Goal: Task Accomplishment & Management: Complete application form

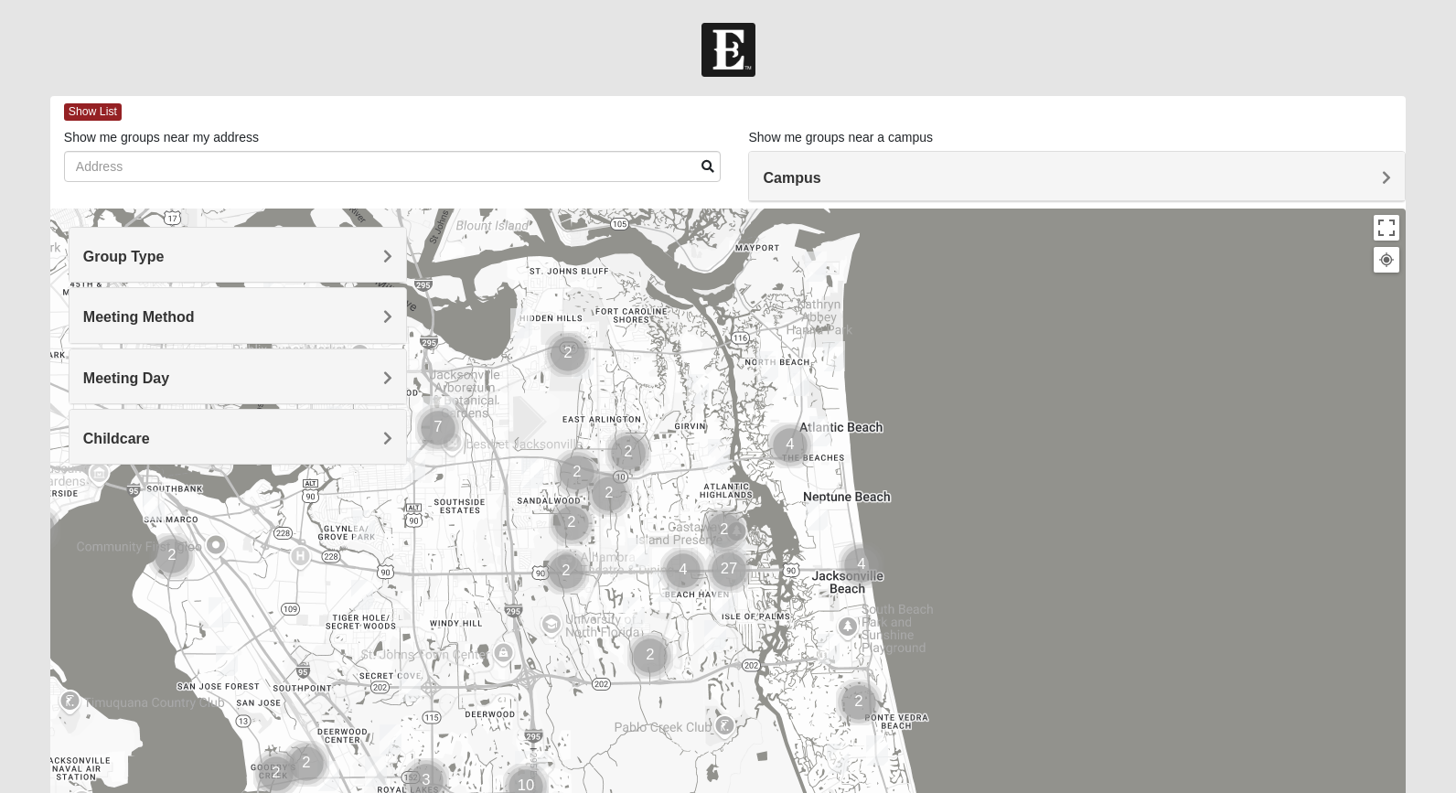
click at [729, 571] on img "Cluster of 27 groups" at bounding box center [729, 570] width 46 height 46
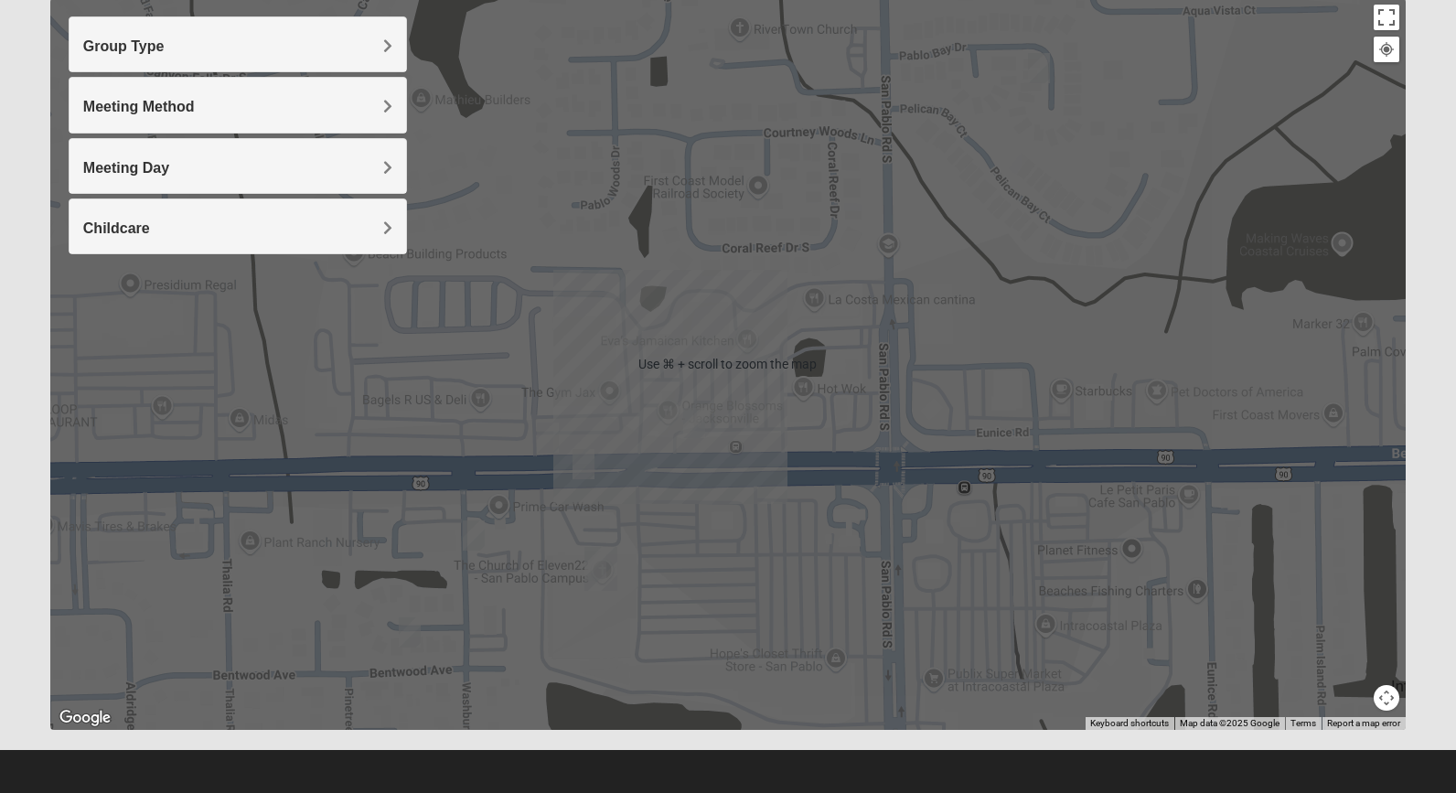
scroll to position [212, 0]
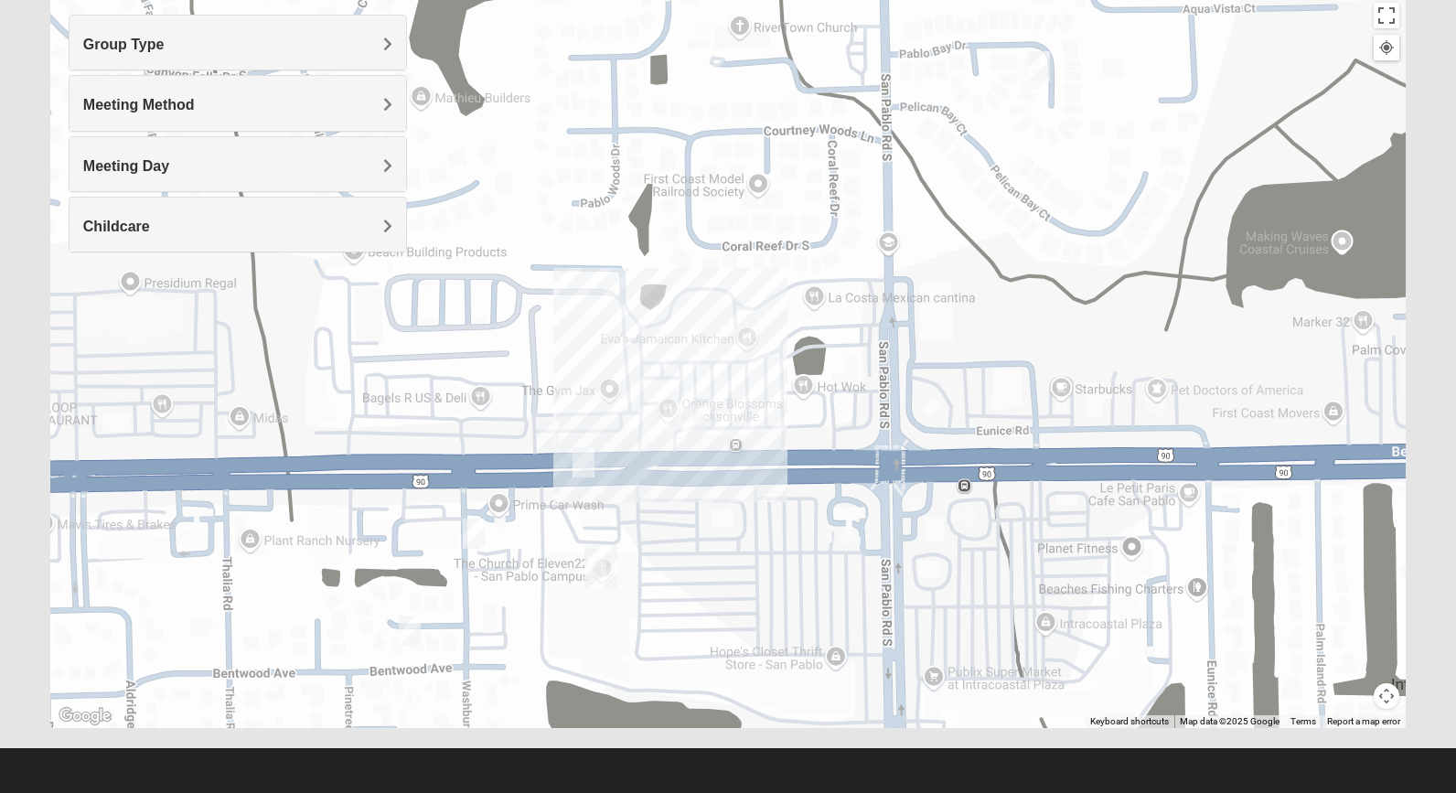
click at [599, 564] on img "San Pablo" at bounding box center [600, 567] width 33 height 44
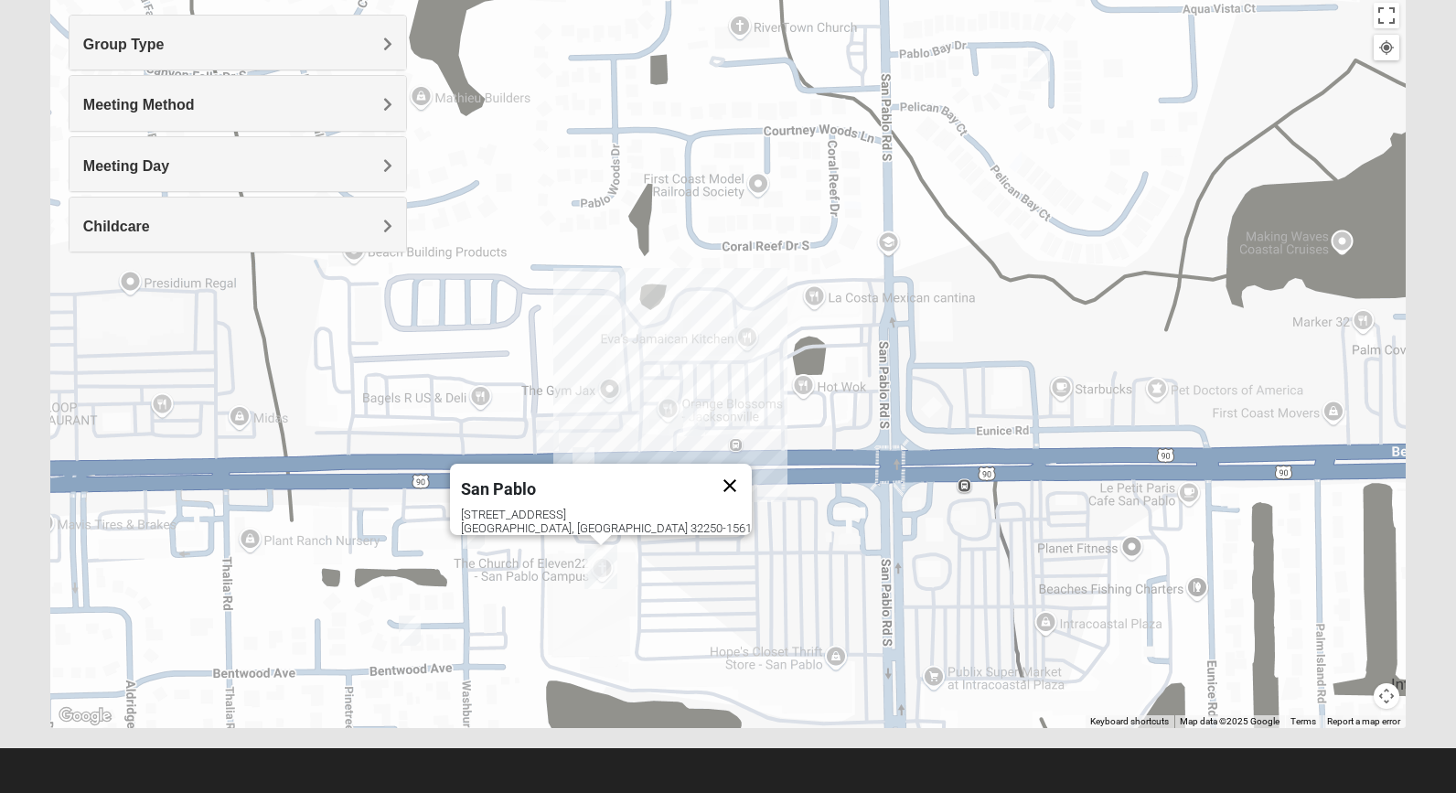
click at [708, 475] on button "Close" at bounding box center [730, 486] width 44 height 44
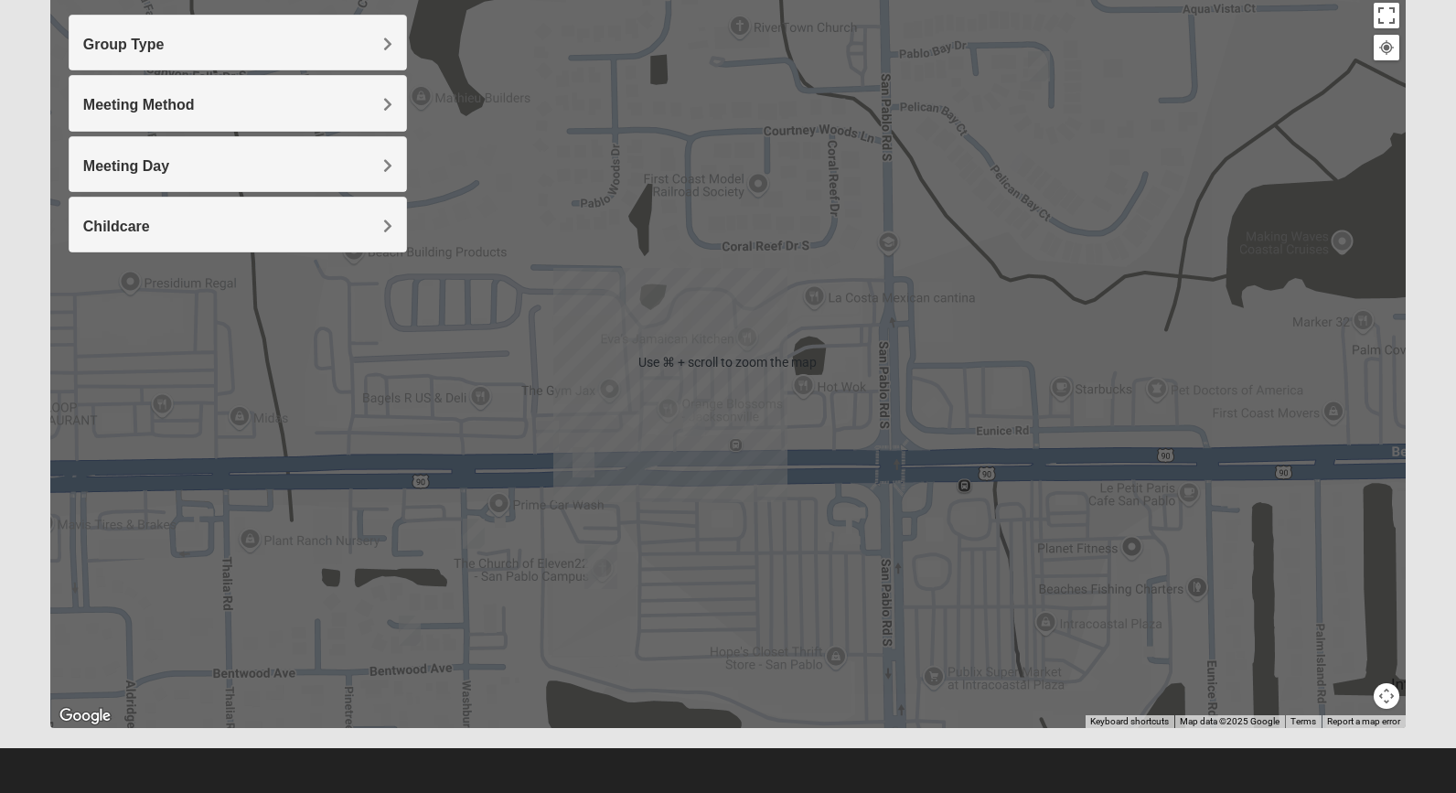
scroll to position [214, 0]
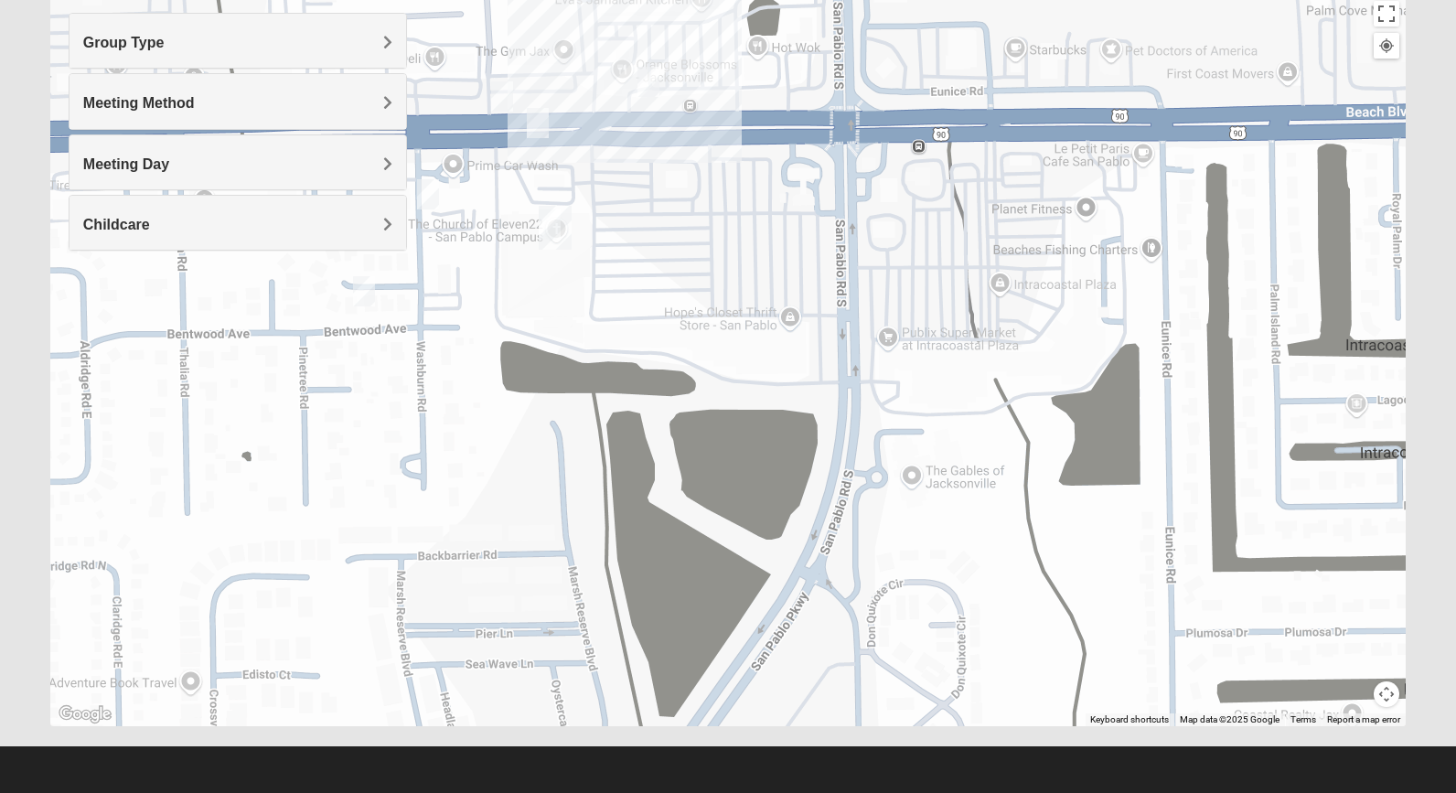
drag, startPoint x: 791, startPoint y: 567, endPoint x: 756, endPoint y: 201, distance: 367.5
click at [755, 199] on div at bounding box center [727, 361] width 1355 height 732
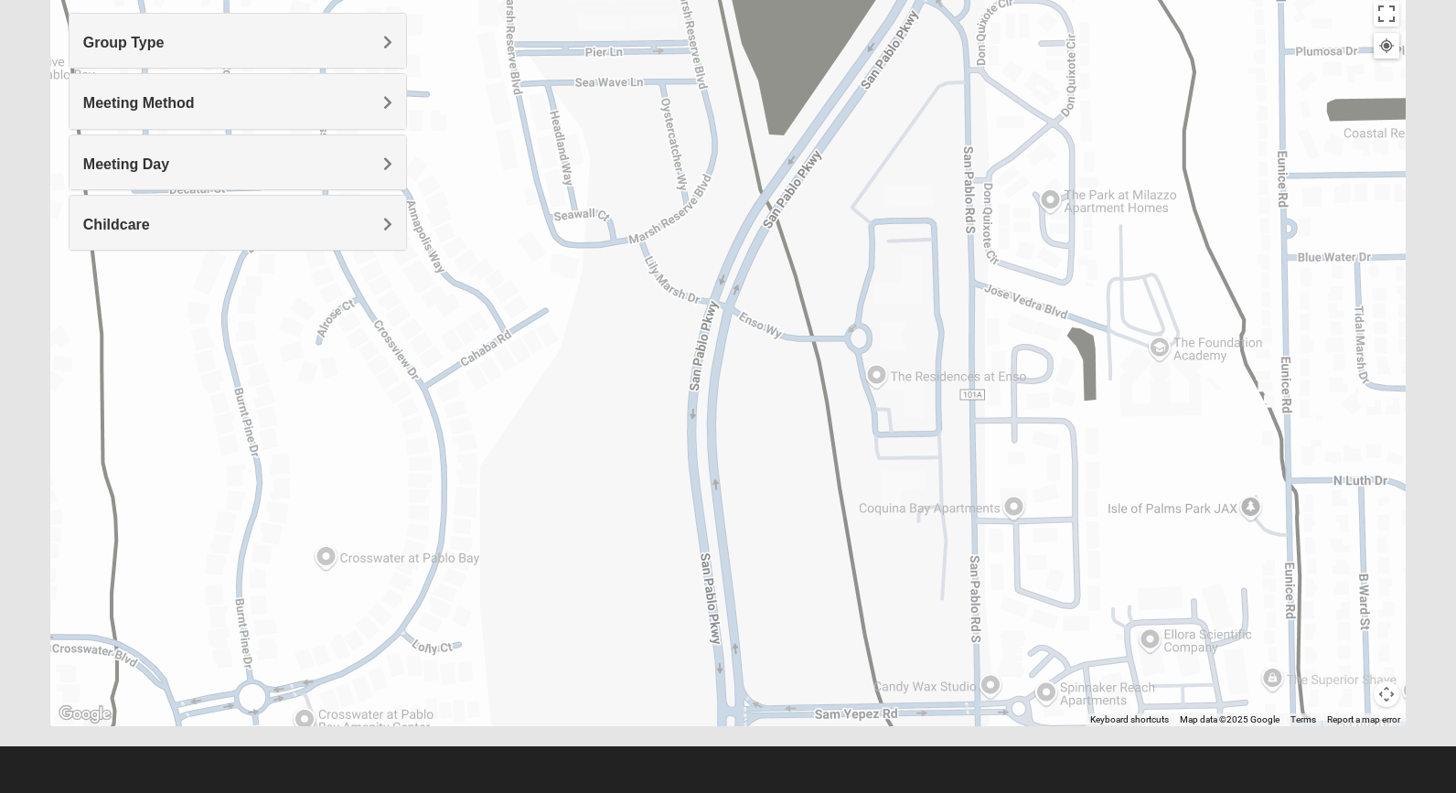
drag, startPoint x: 777, startPoint y: 429, endPoint x: 875, endPoint y: -122, distance: 559.2
click at [875, 0] on html "Log In Find A Group Error Show List Loading Groups" at bounding box center [728, 289] width 1456 height 1007
click at [823, 19] on div at bounding box center [727, 361] width 1355 height 732
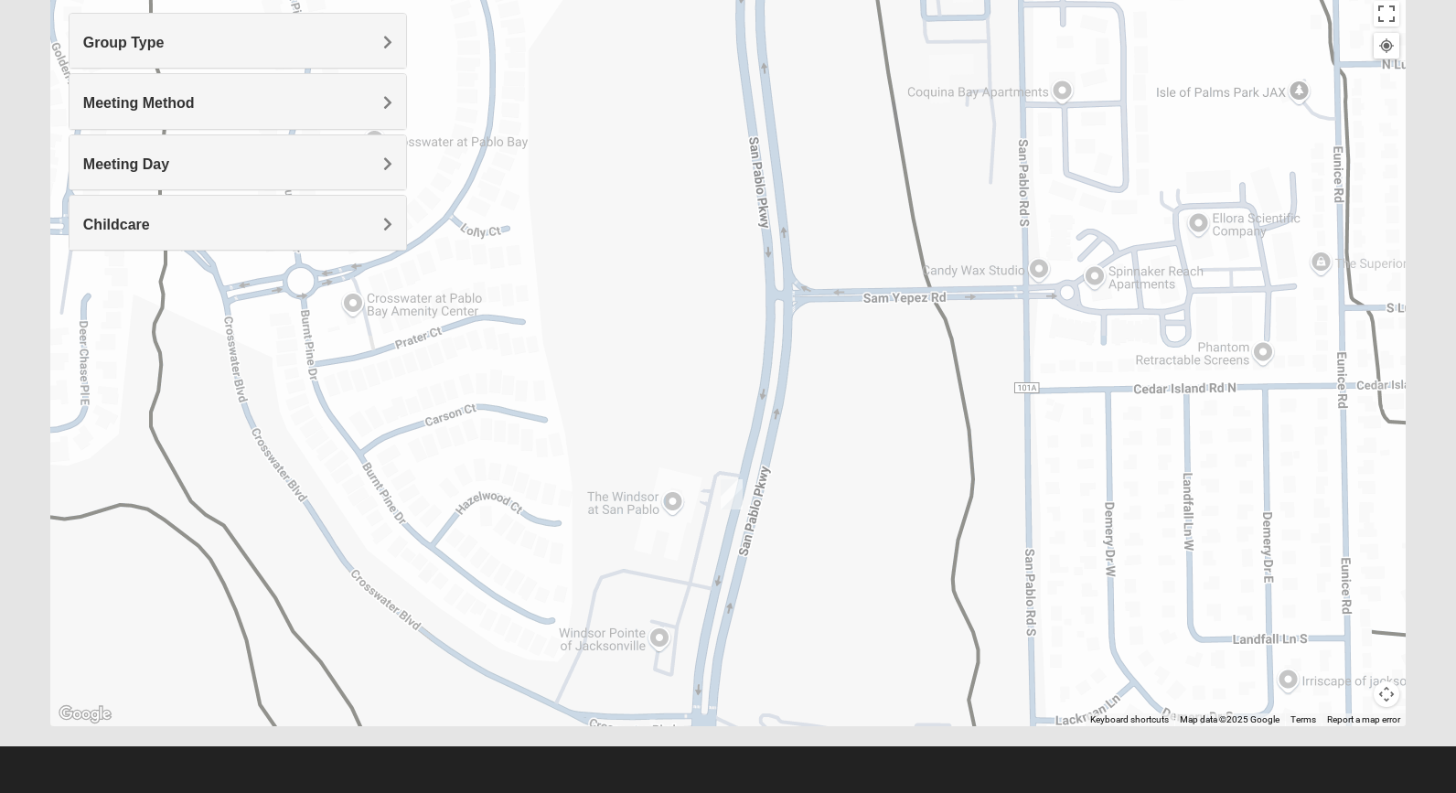
drag, startPoint x: 760, startPoint y: 466, endPoint x: 808, endPoint y: 52, distance: 417.0
click at [808, 52] on div at bounding box center [727, 361] width 1355 height 732
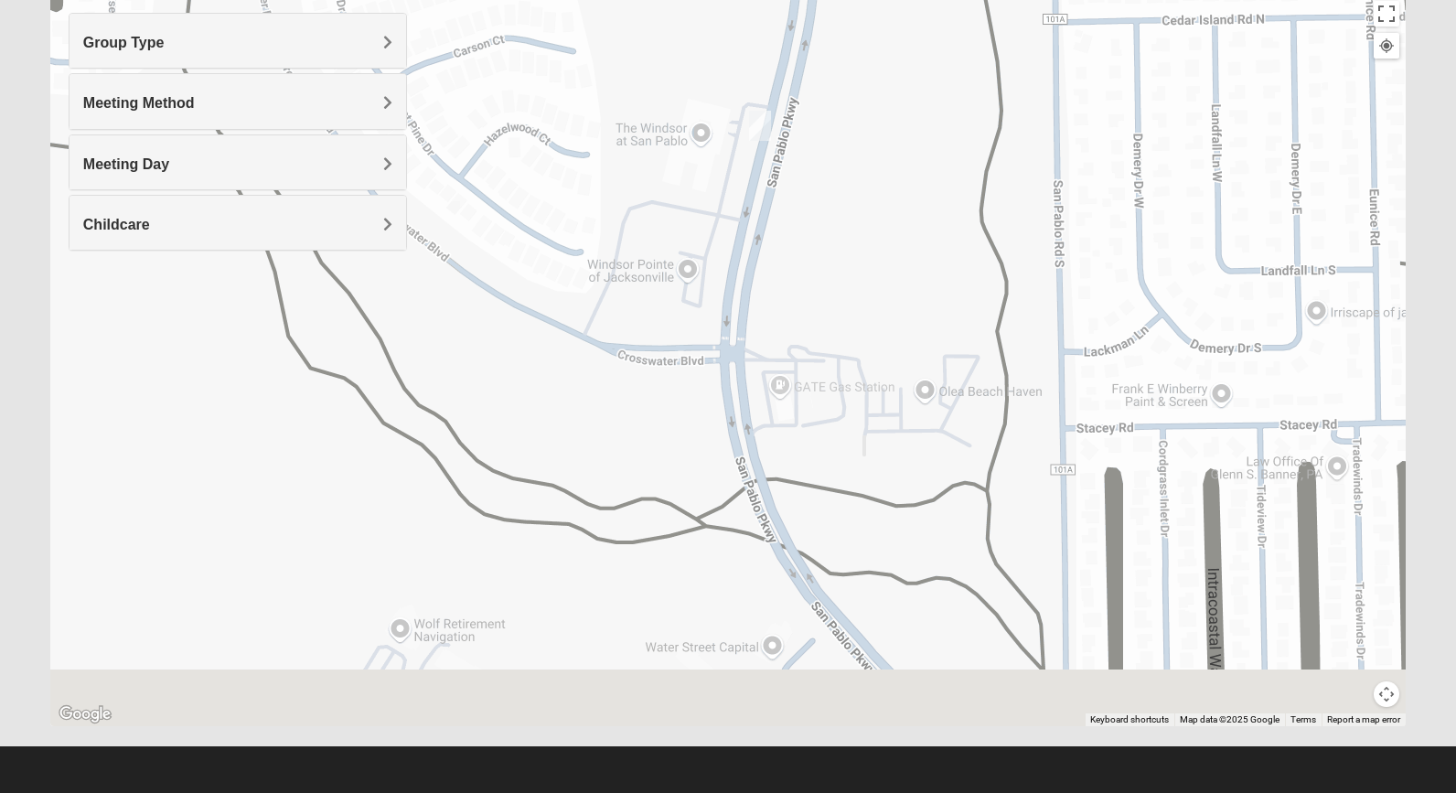
drag, startPoint x: 772, startPoint y: 489, endPoint x: 800, endPoint y: 87, distance: 403.4
click at [800, 87] on div at bounding box center [727, 361] width 1355 height 732
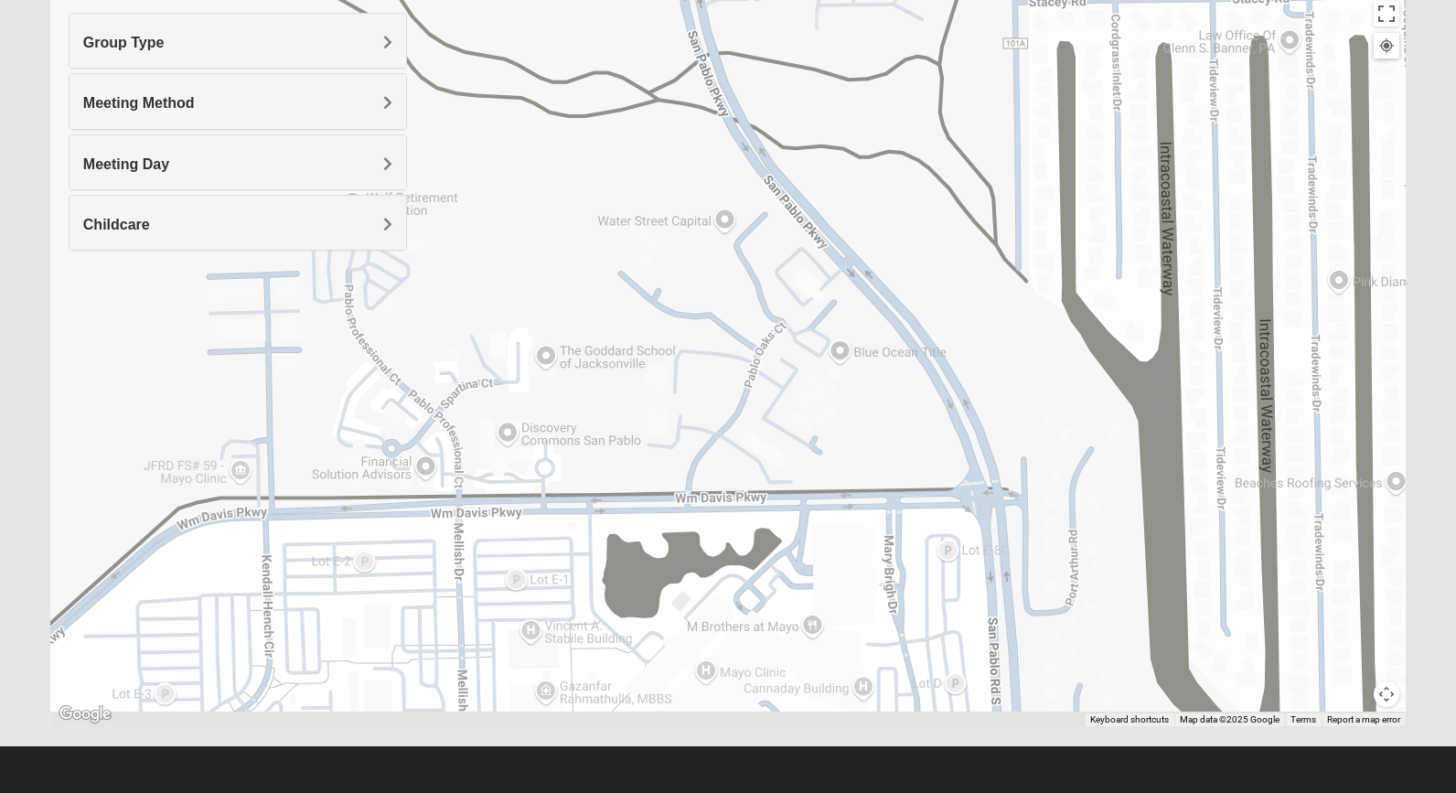
drag, startPoint x: 839, startPoint y: 348, endPoint x: 789, endPoint y: -51, distance: 402.7
click at [789, 0] on html "Log In Find A Group Error Show List Loading Groups" at bounding box center [728, 289] width 1456 height 1007
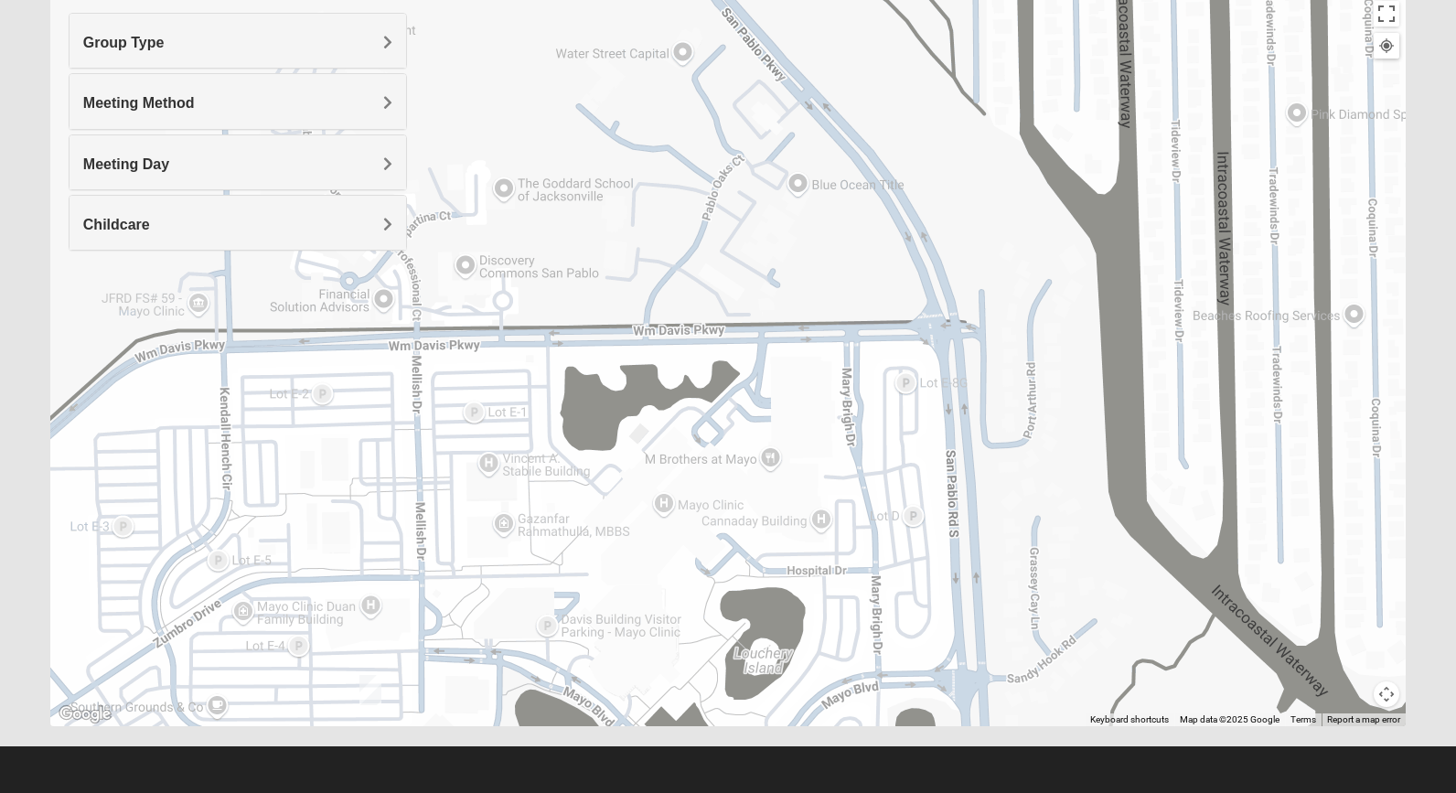
drag, startPoint x: 791, startPoint y: 356, endPoint x: 723, endPoint y: 75, distance: 288.8
click at [723, 75] on div at bounding box center [727, 361] width 1355 height 732
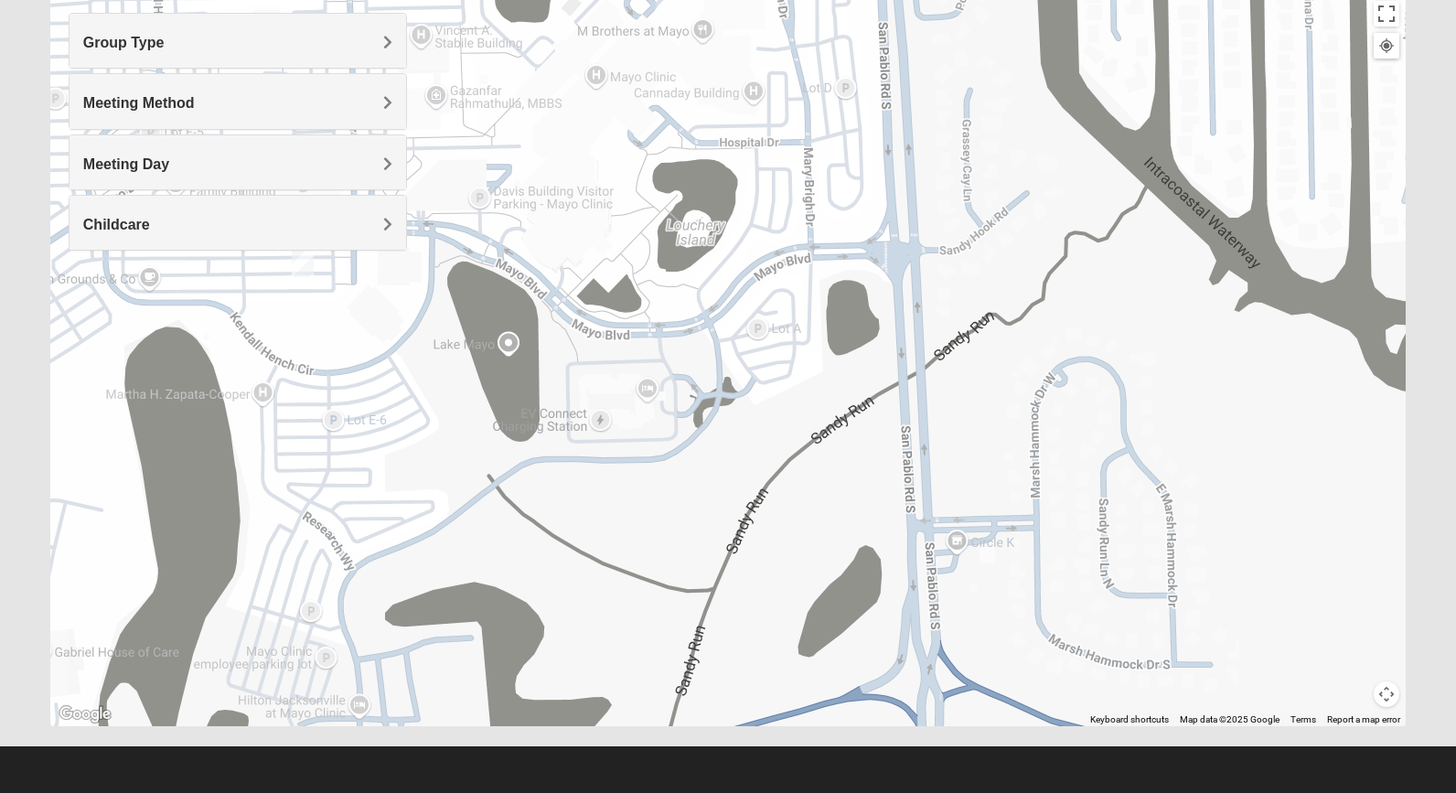
drag, startPoint x: 756, startPoint y: 438, endPoint x: 723, endPoint y: 144, distance: 295.4
click at [723, 144] on div at bounding box center [727, 361] width 1355 height 732
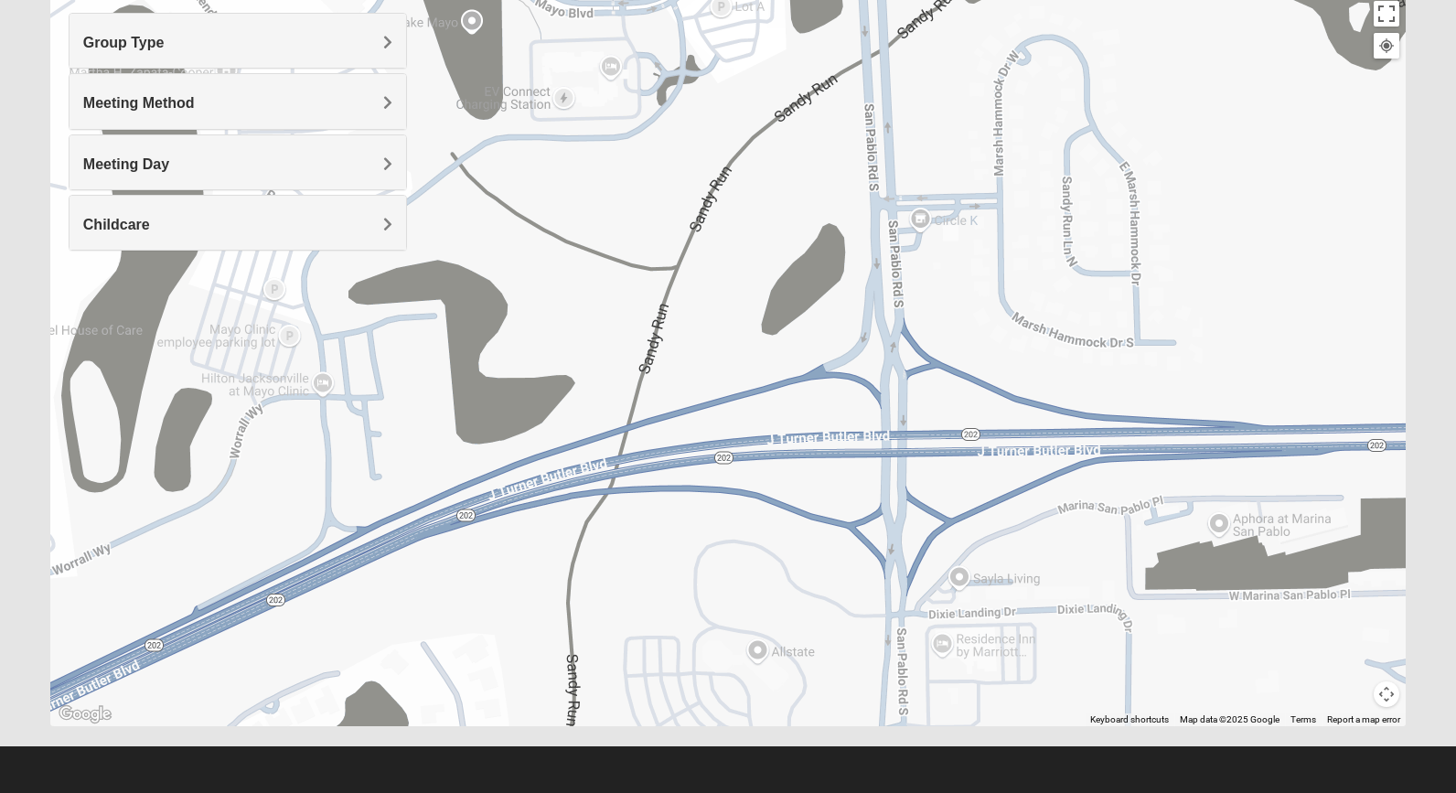
drag, startPoint x: 809, startPoint y: 416, endPoint x: 779, endPoint y: 88, distance: 329.7
click at [779, 88] on div at bounding box center [727, 361] width 1355 height 732
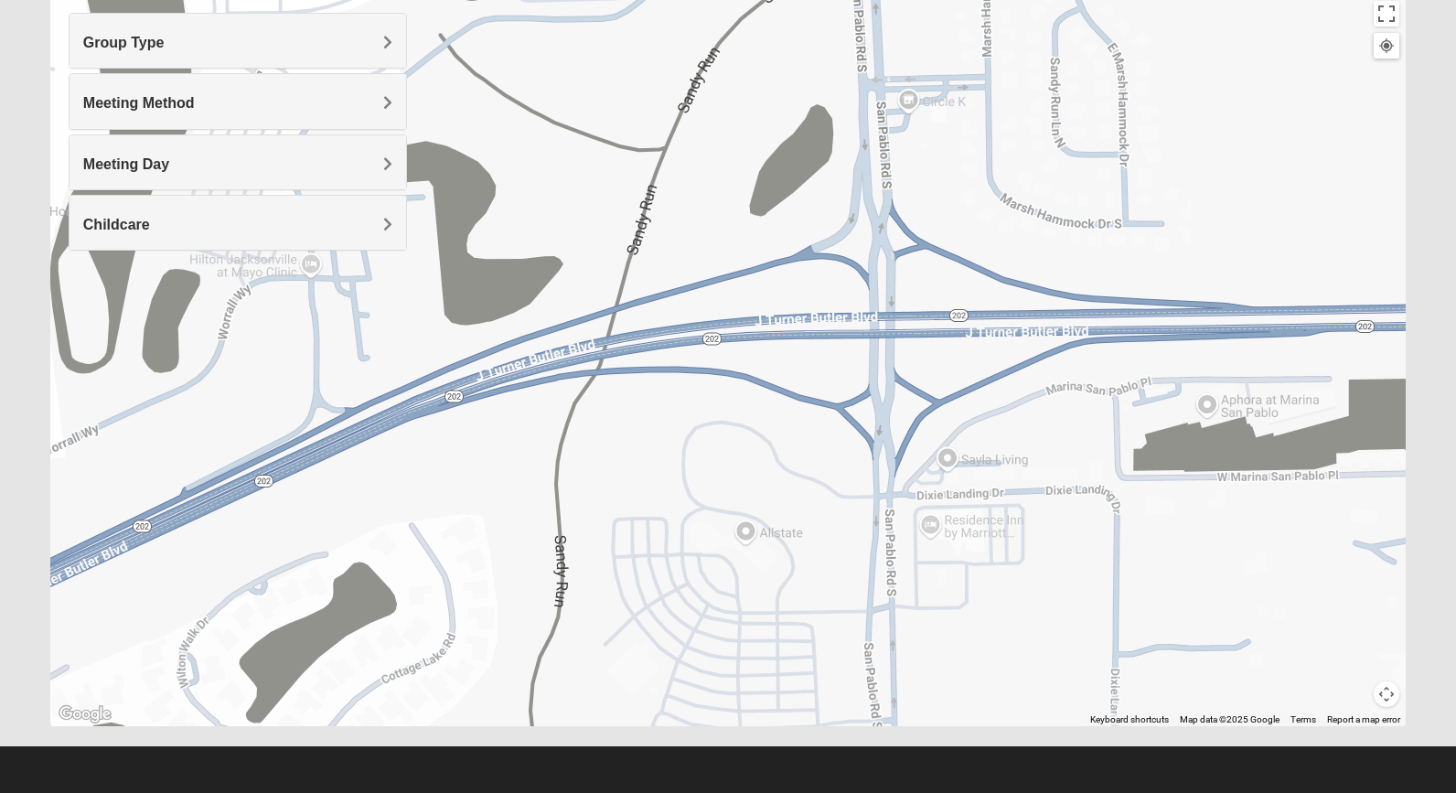
drag, startPoint x: 779, startPoint y: 70, endPoint x: 755, endPoint y: -104, distance: 176.3
click at [755, 0] on html "Log In Find A Group Error Show List Loading Groups" at bounding box center [728, 289] width 1456 height 1007
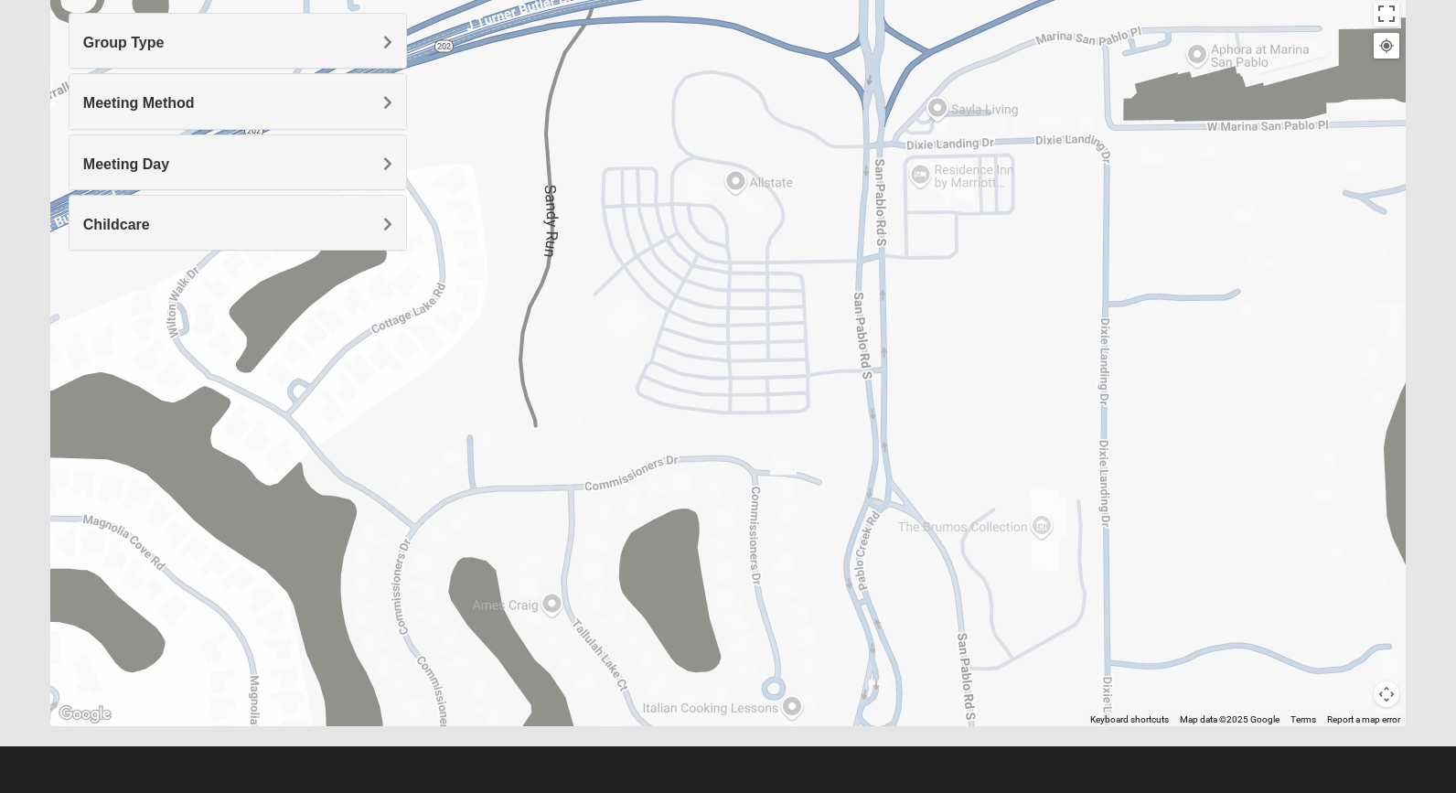
drag, startPoint x: 819, startPoint y: 401, endPoint x: 823, endPoint y: 138, distance: 263.4
click at [823, 138] on div at bounding box center [727, 361] width 1355 height 732
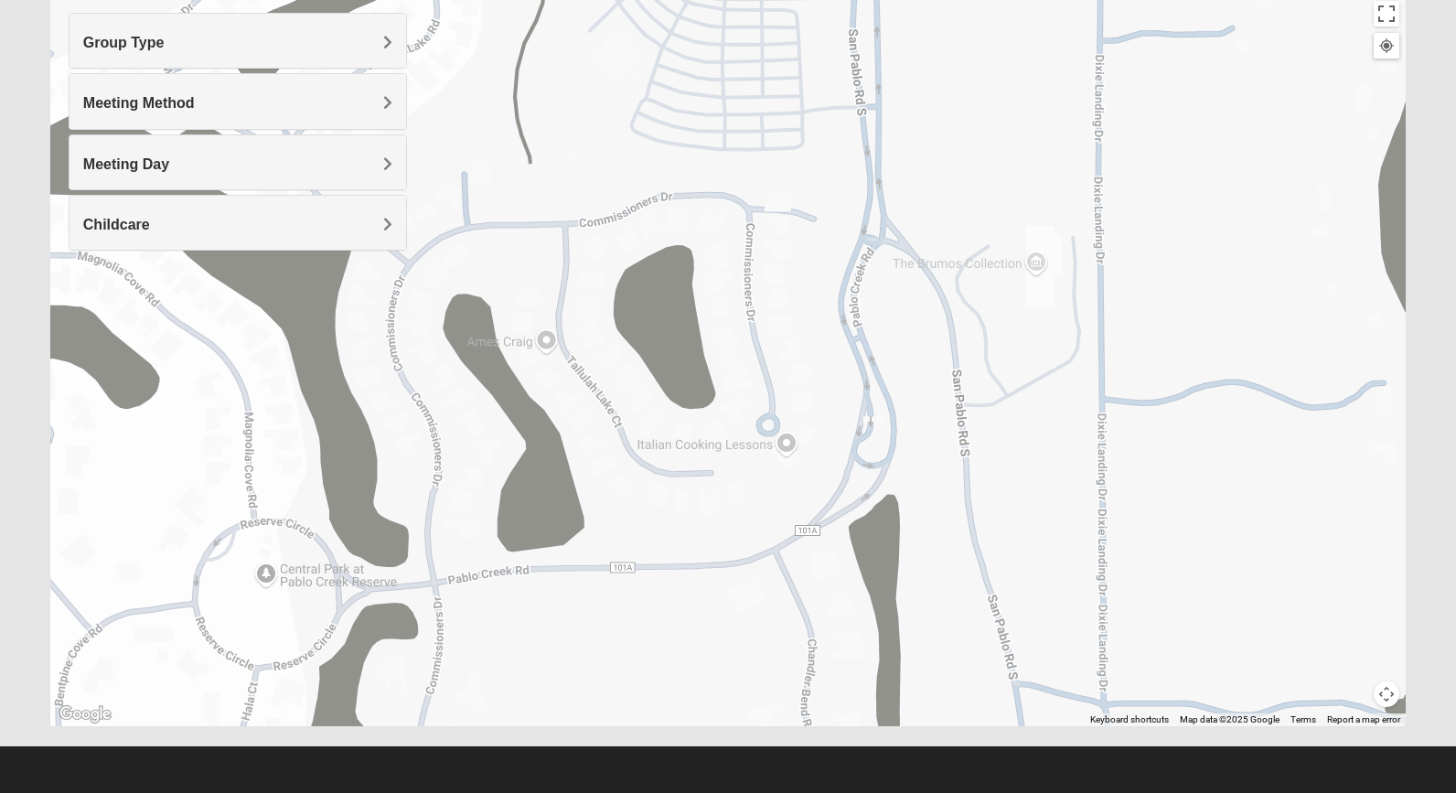
drag, startPoint x: 826, startPoint y: 436, endPoint x: 845, endPoint y: 219, distance: 218.5
click at [845, 219] on div at bounding box center [727, 361] width 1355 height 732
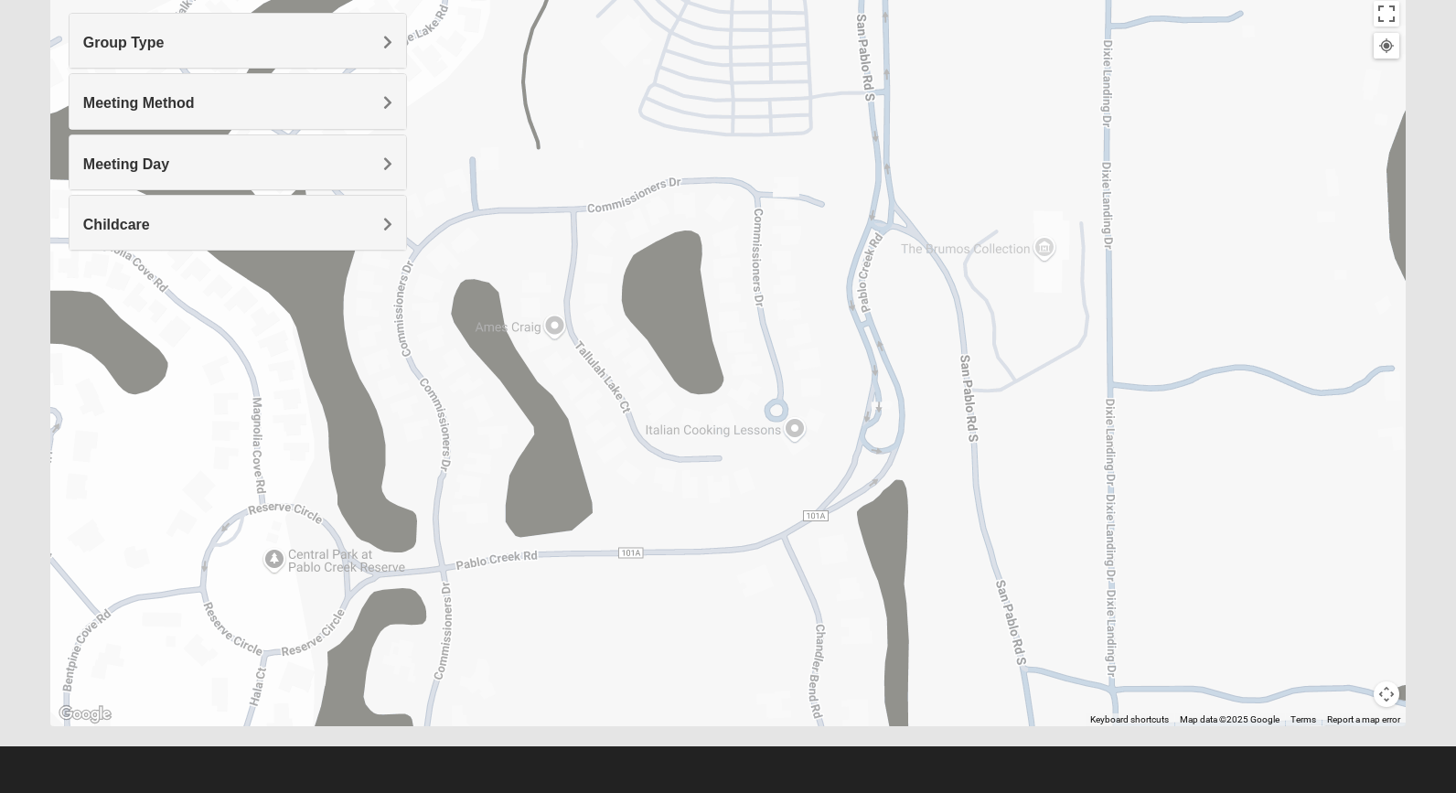
click at [793, 433] on div at bounding box center [727, 361] width 1355 height 732
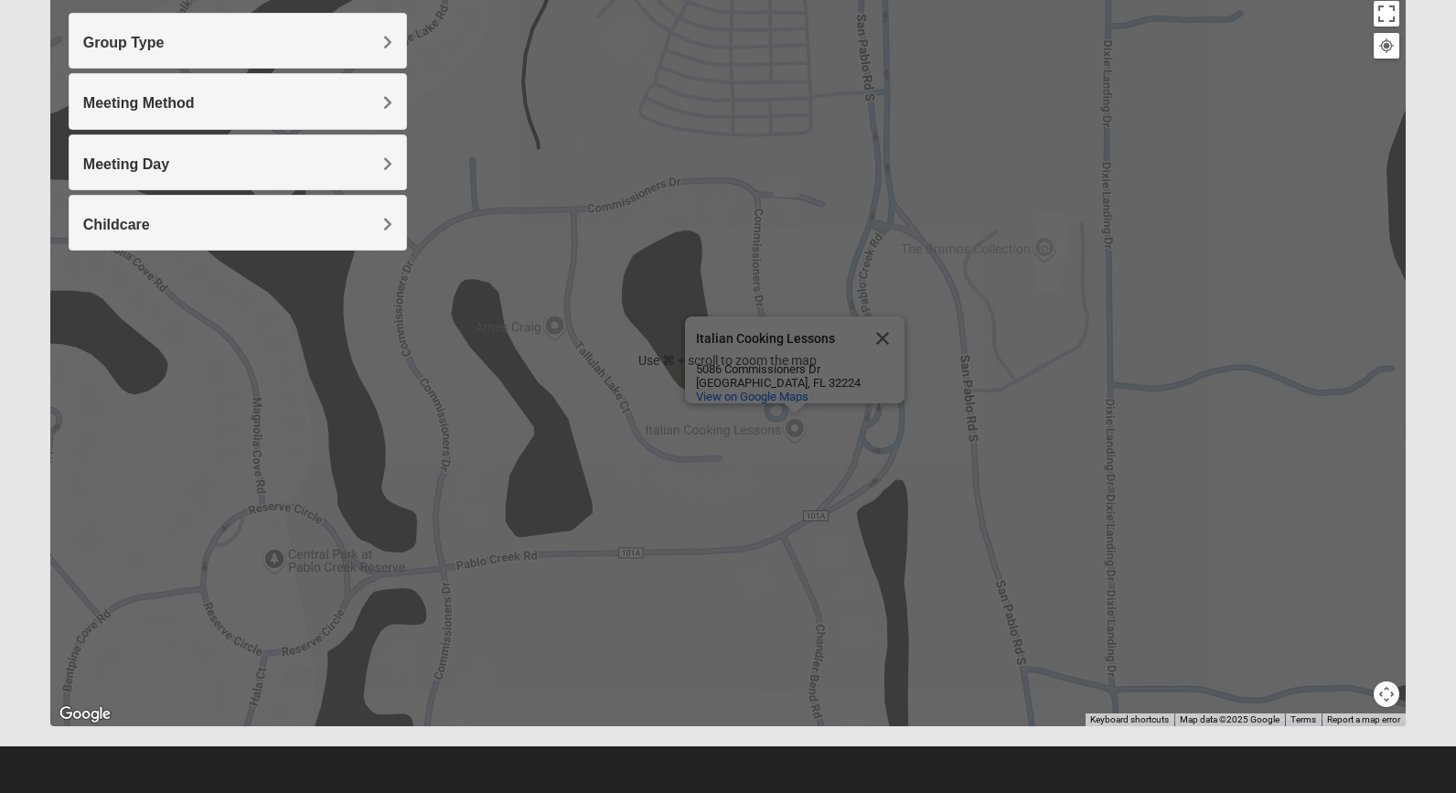
click at [558, 469] on div "Italian Cooking Lessons Italian Cooking Lessons [STREET_ADDRESS][PERSON_NAME] V…" at bounding box center [727, 361] width 1355 height 732
click at [620, 476] on div "Italian Cooking Lessons Italian Cooking Lessons [STREET_ADDRESS][PERSON_NAME] V…" at bounding box center [727, 361] width 1355 height 732
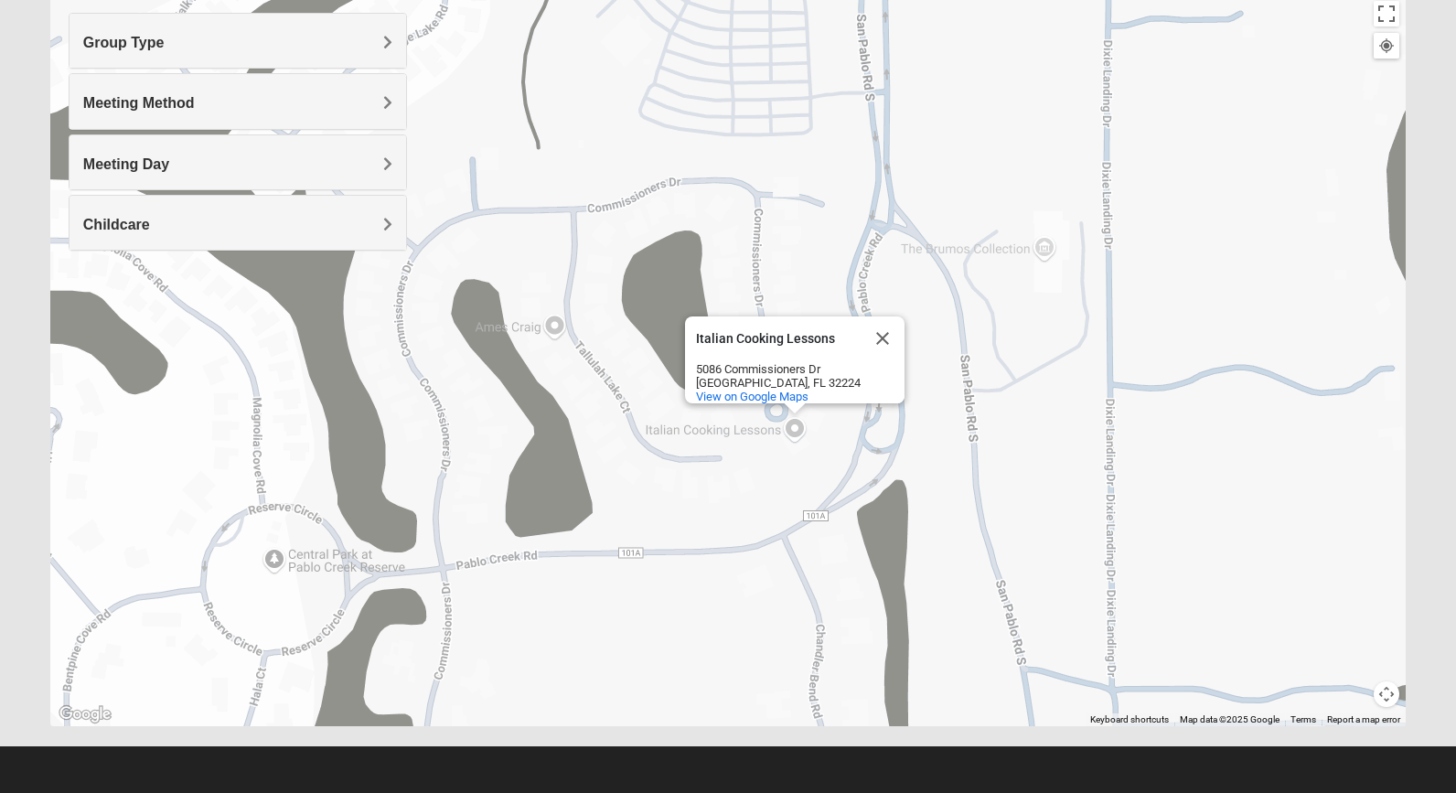
click at [257, 32] on div "Group Type" at bounding box center [238, 41] width 337 height 54
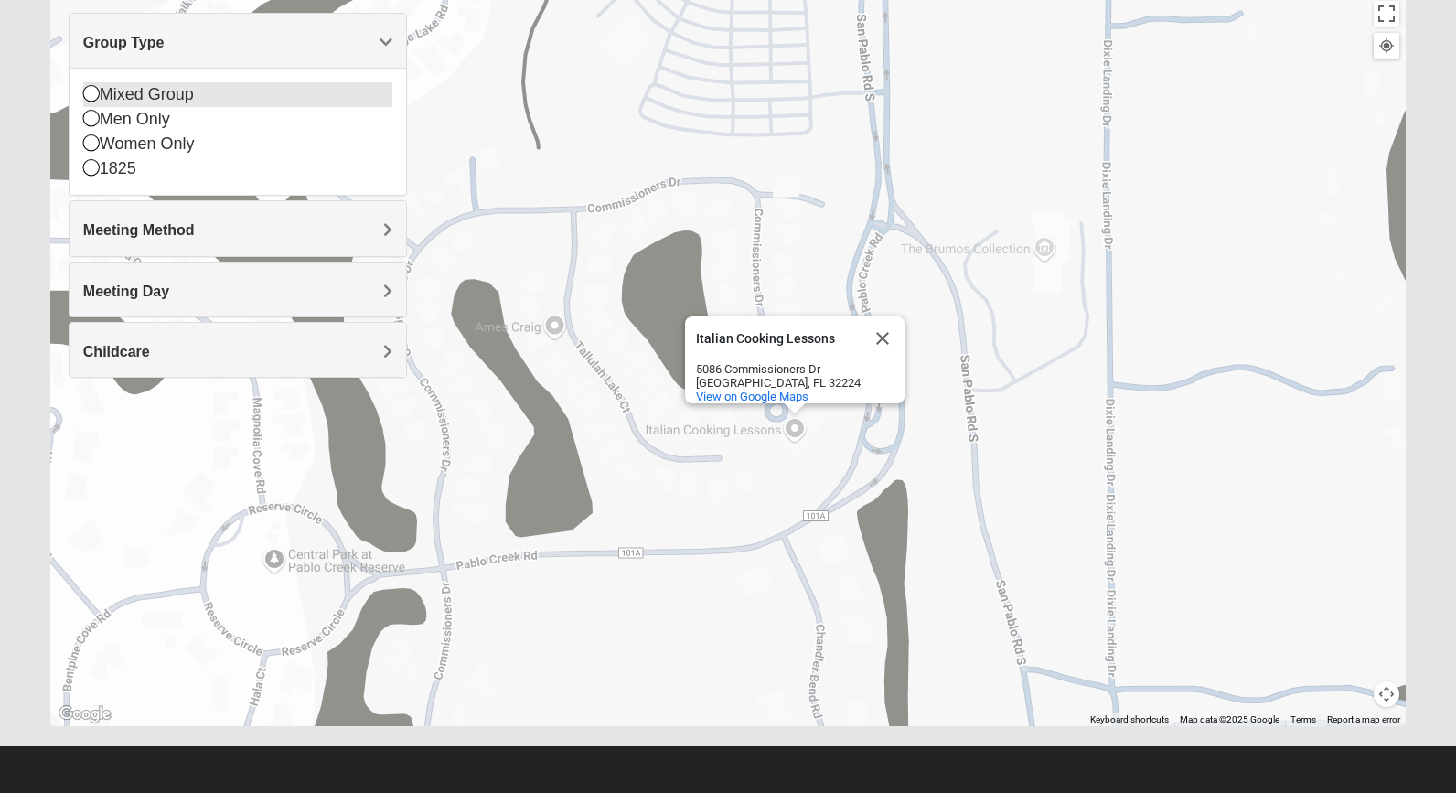
click at [90, 96] on icon at bounding box center [91, 93] width 16 height 16
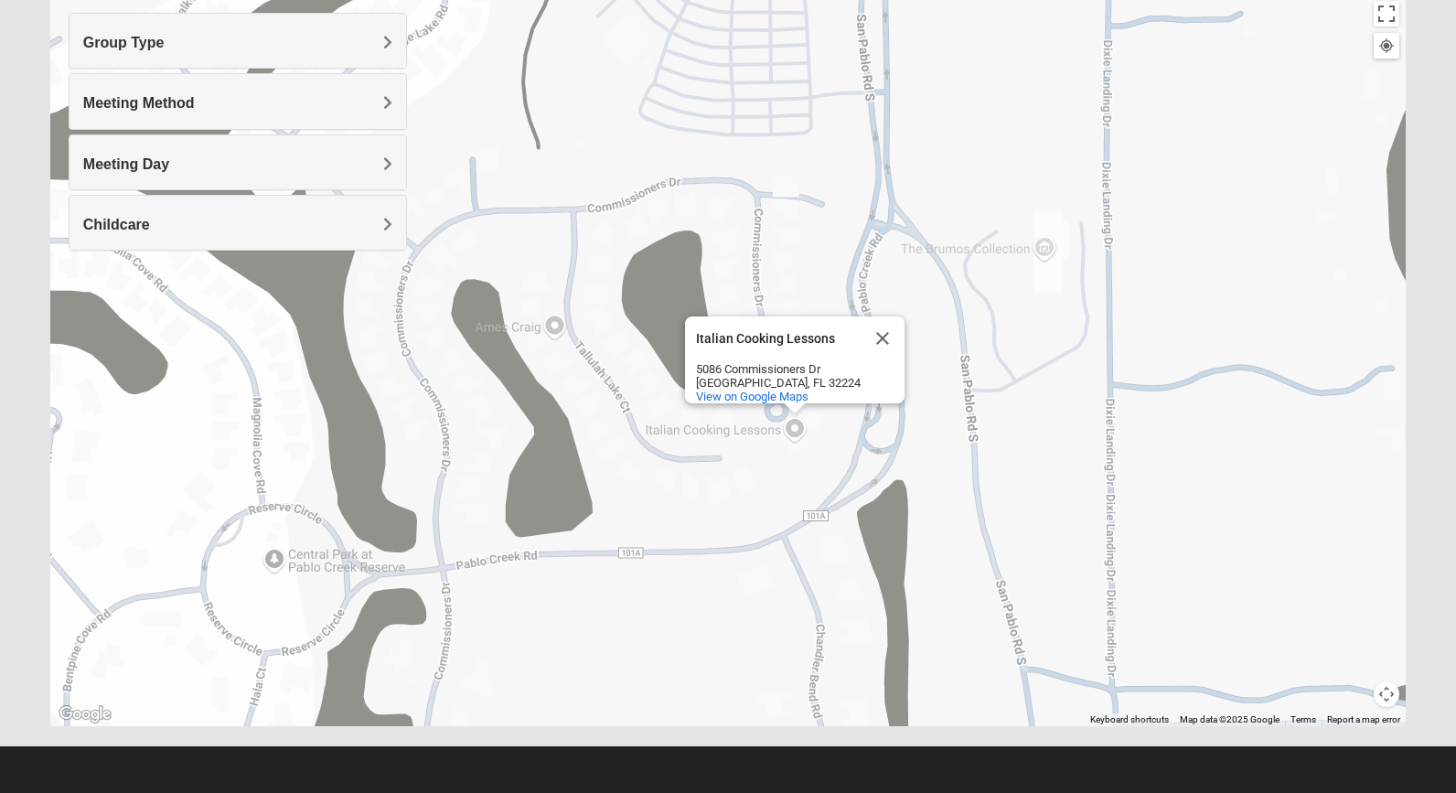
click at [90, 96] on span "Meeting Method" at bounding box center [139, 103] width 112 height 16
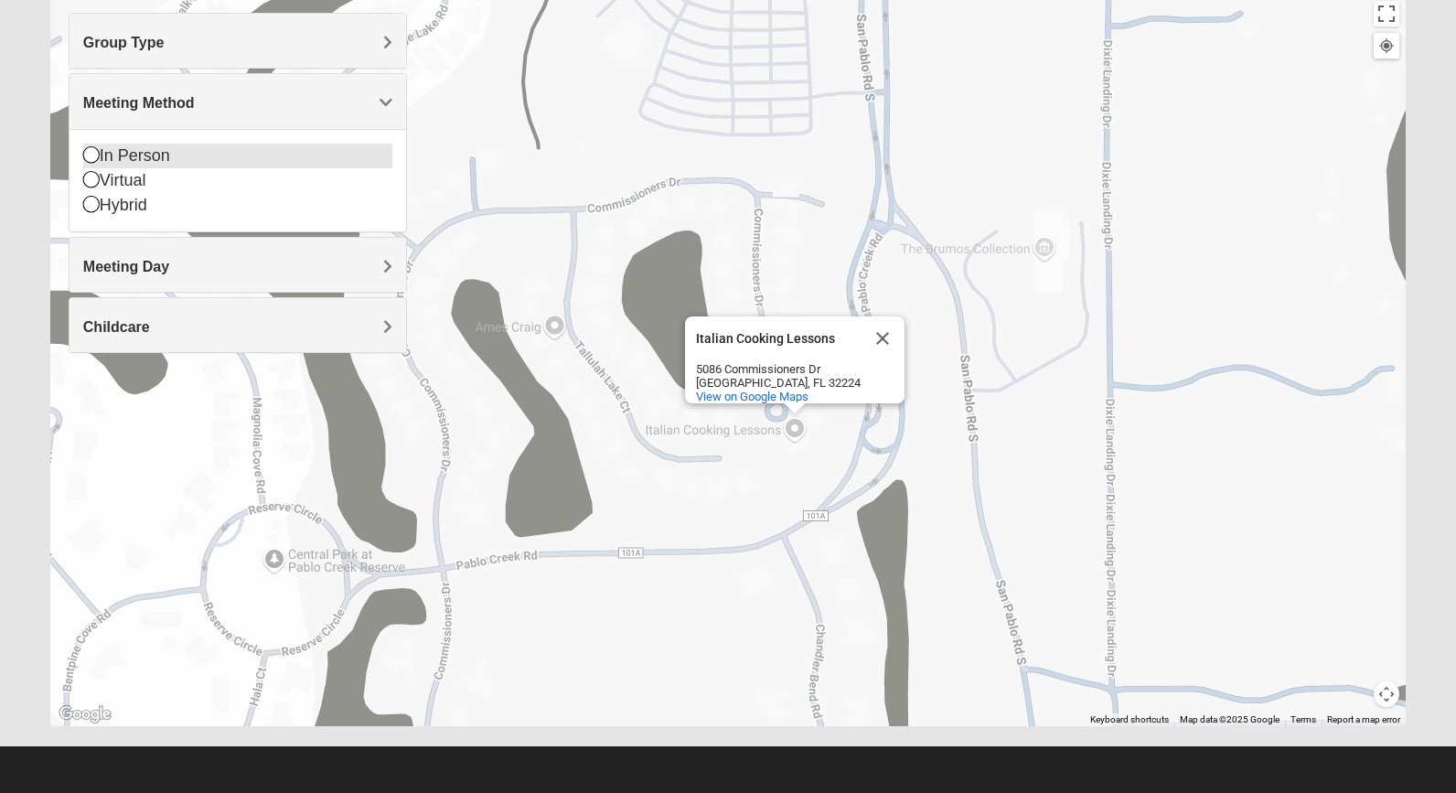
click at [95, 149] on icon at bounding box center [91, 154] width 16 height 16
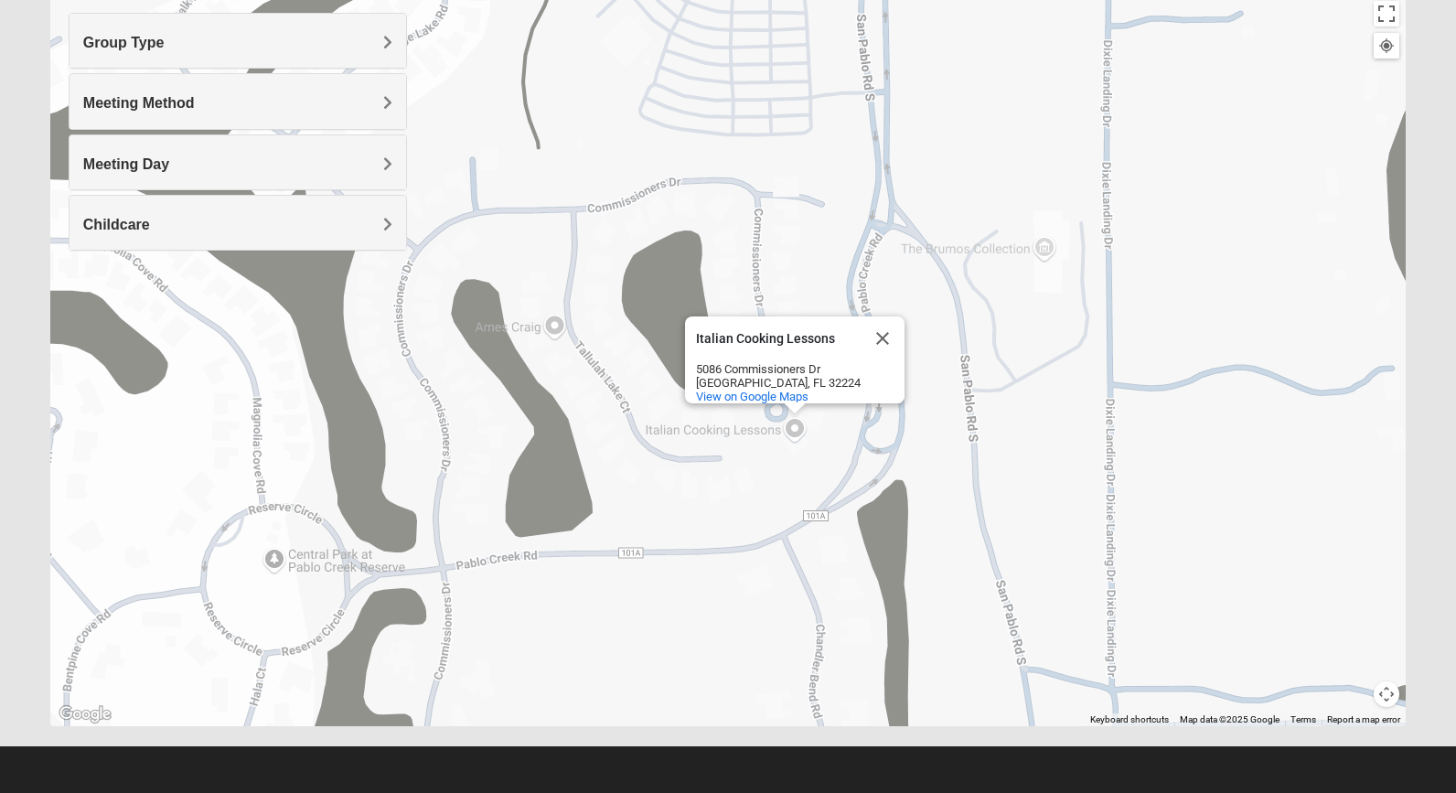
click at [105, 159] on span "Meeting Day" at bounding box center [126, 164] width 86 height 16
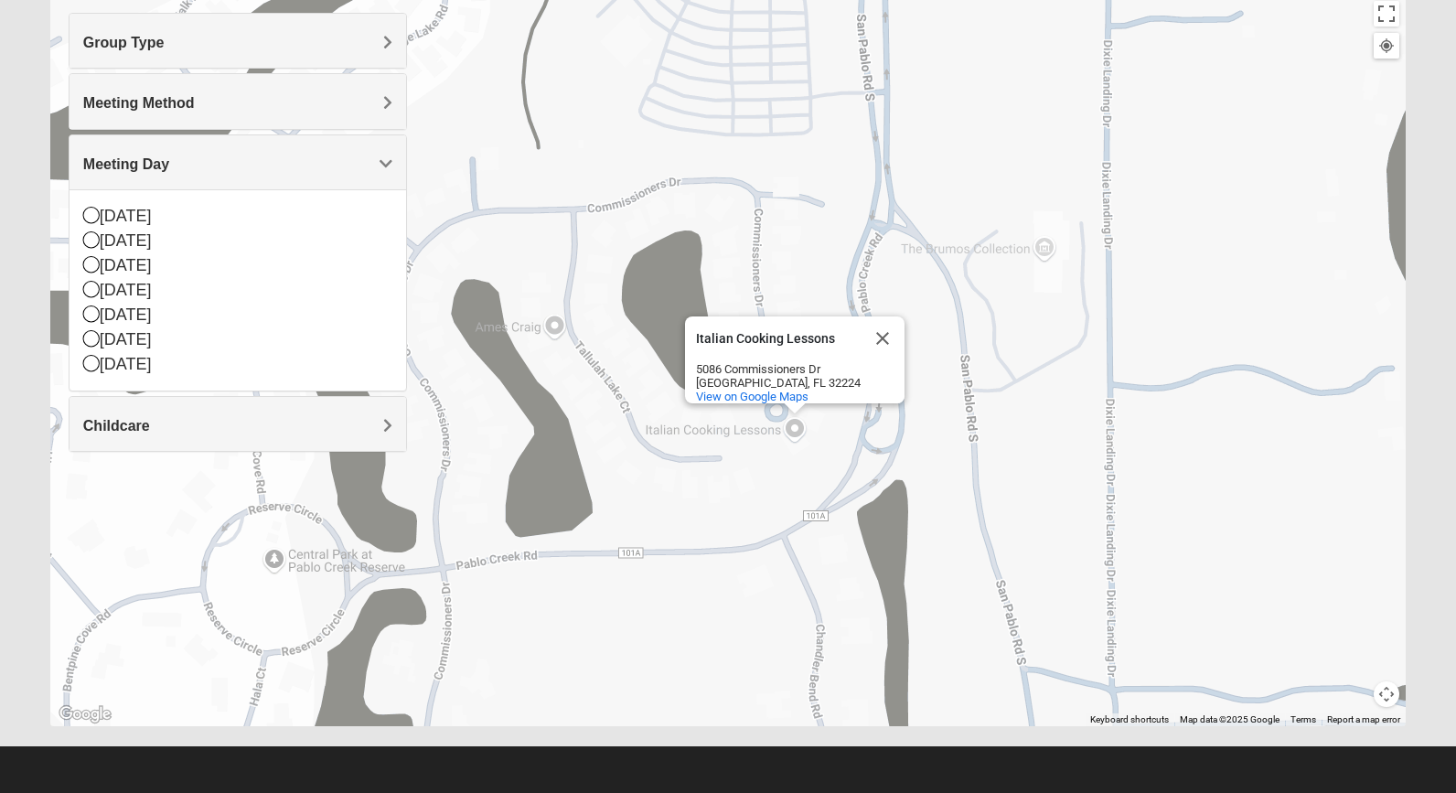
click at [105, 159] on span "Meeting Day" at bounding box center [126, 164] width 86 height 16
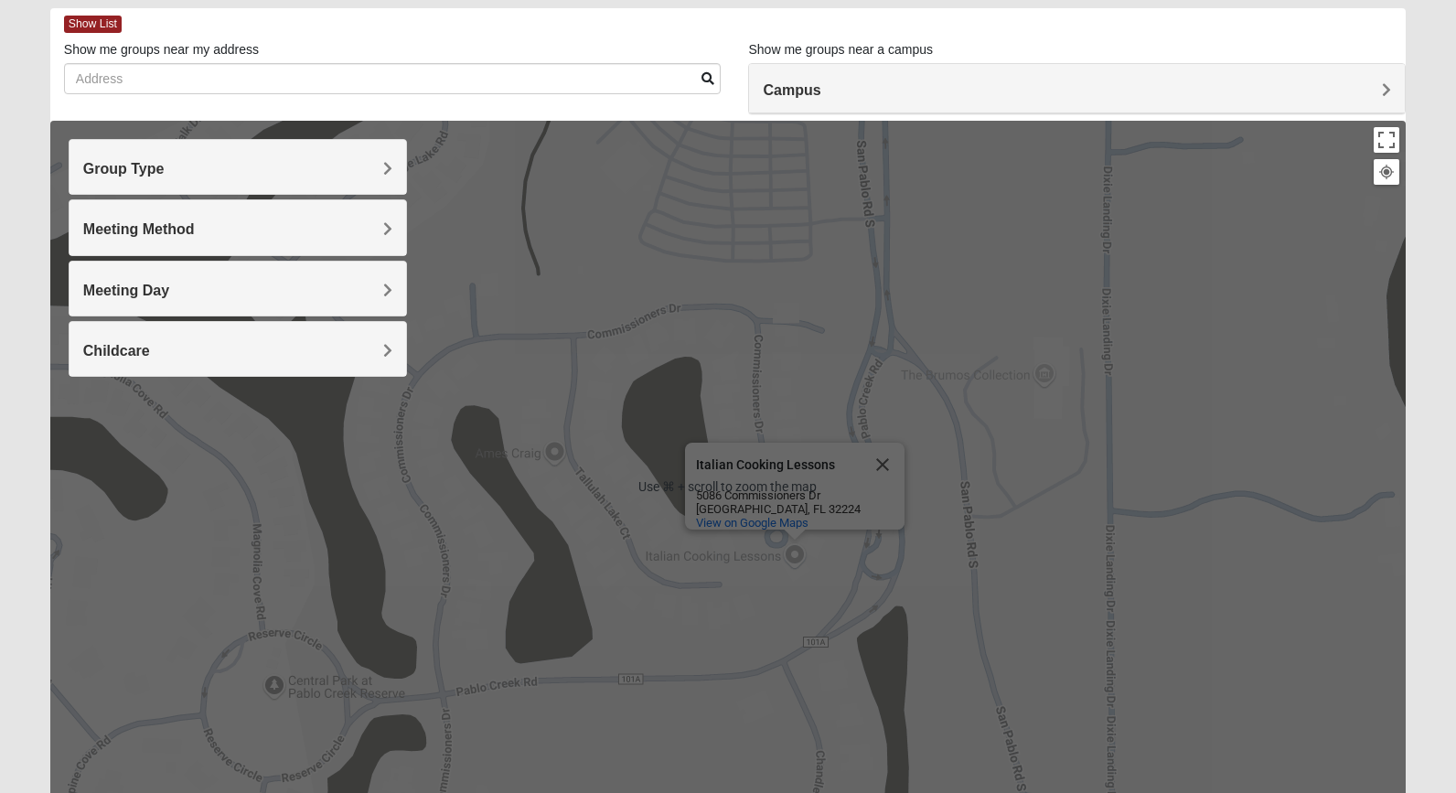
scroll to position [0, 0]
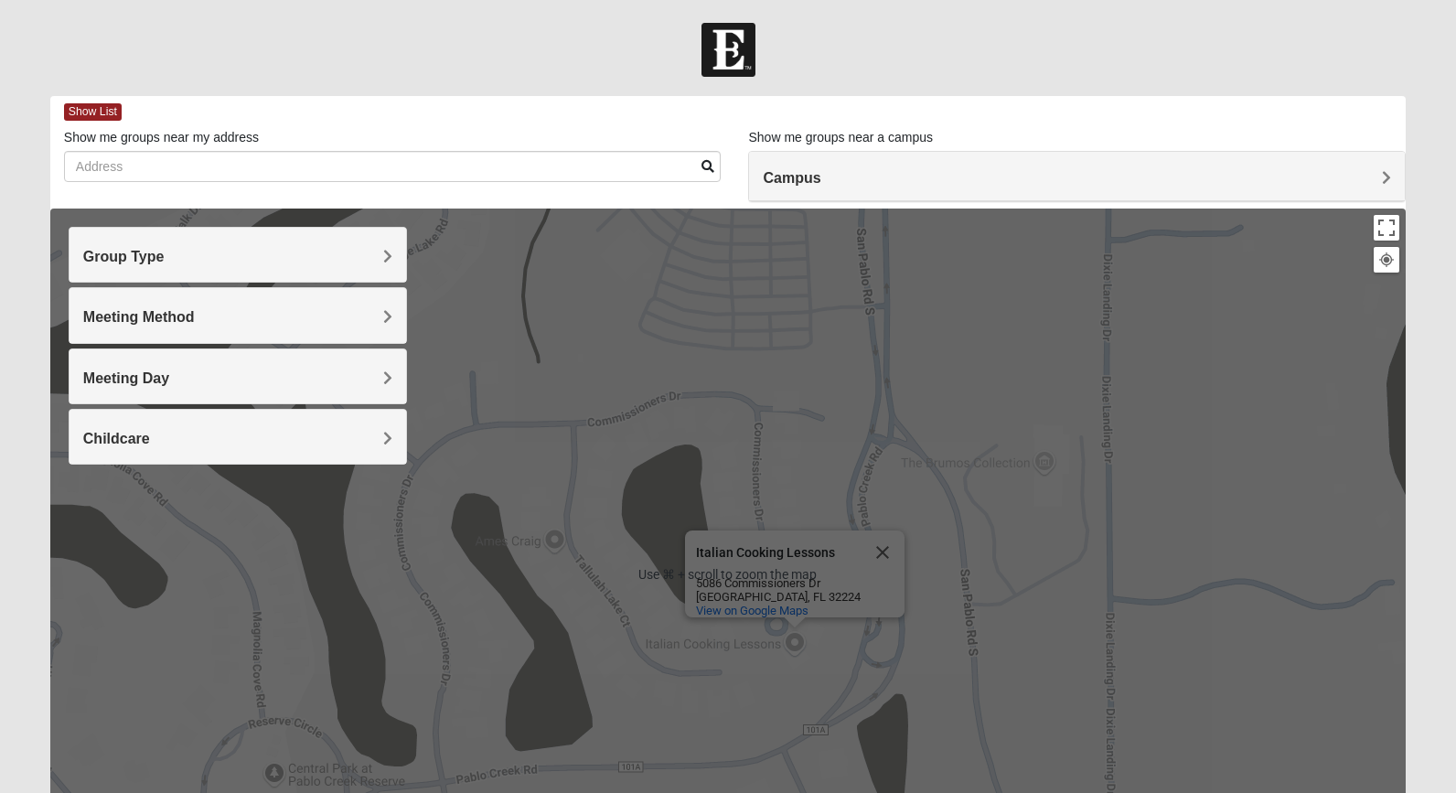
click at [812, 174] on span "Campus" at bounding box center [792, 178] width 58 height 16
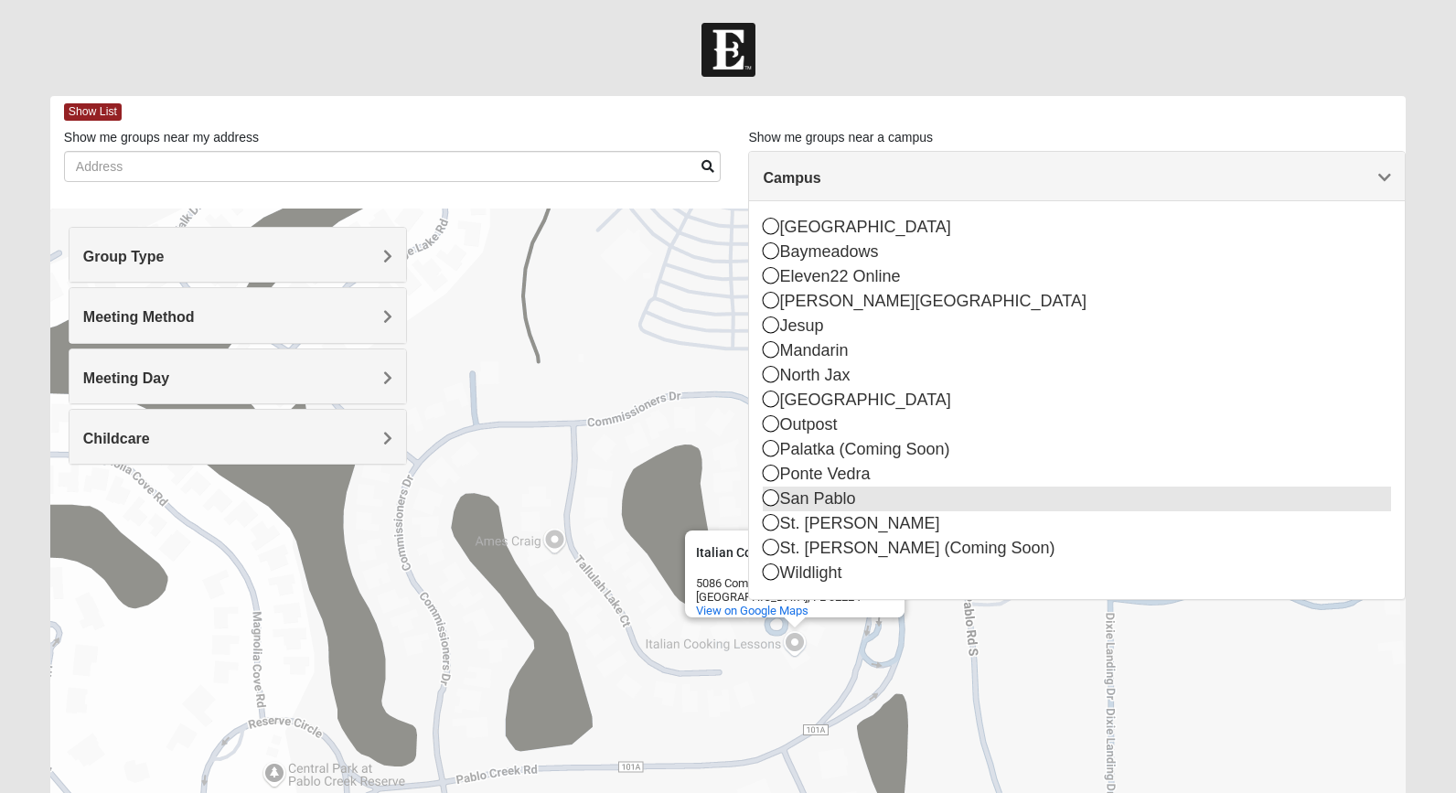
click at [768, 498] on icon at bounding box center [771, 497] width 16 height 16
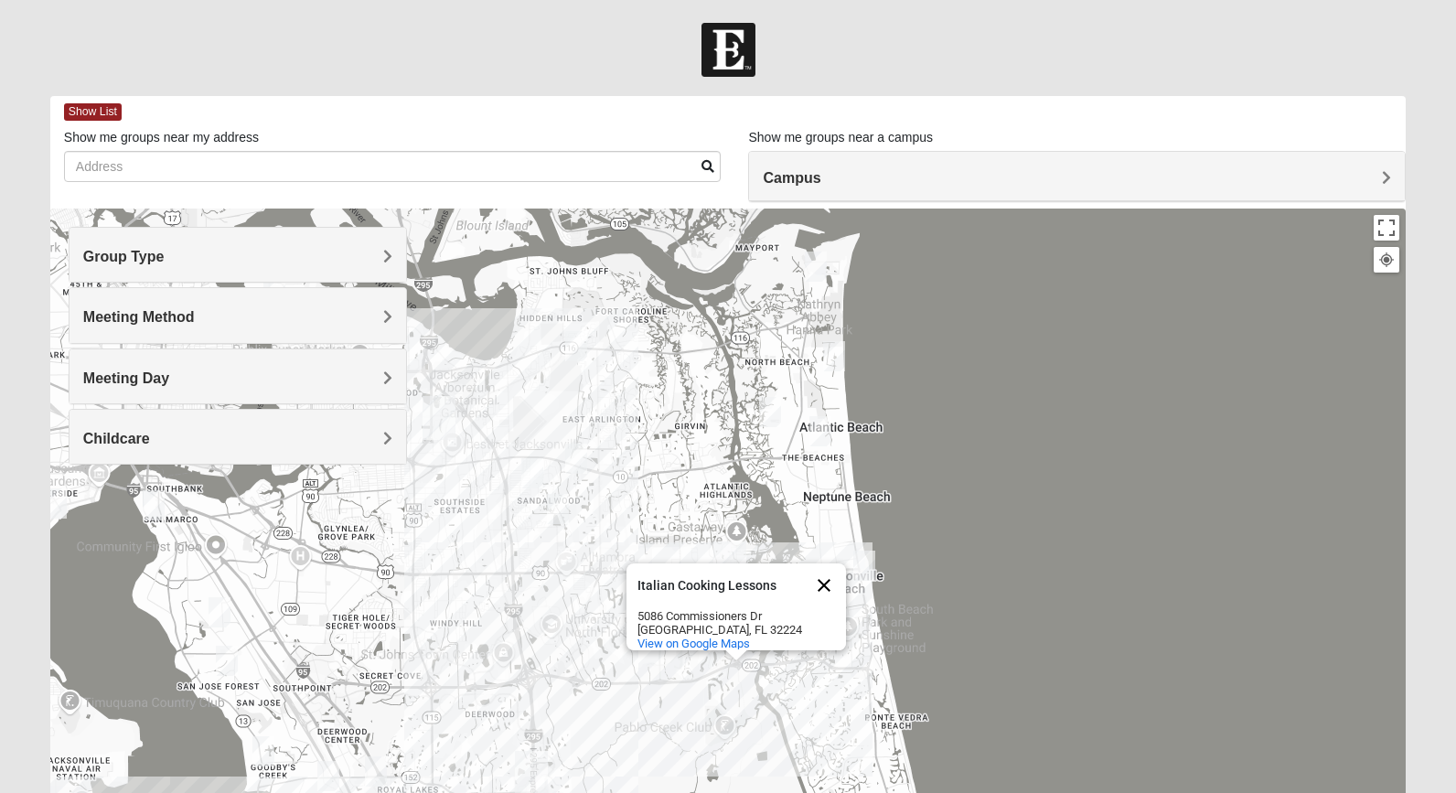
click at [829, 573] on button "Close" at bounding box center [824, 585] width 44 height 44
